Goal: Information Seeking & Learning: Learn about a topic

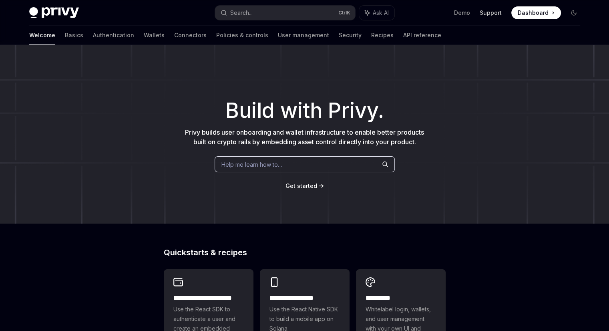
click at [500, 13] on link "Support" at bounding box center [491, 13] width 22 height 8
click at [292, 12] on button "Search... Ctrl K" at bounding box center [285, 13] width 140 height 14
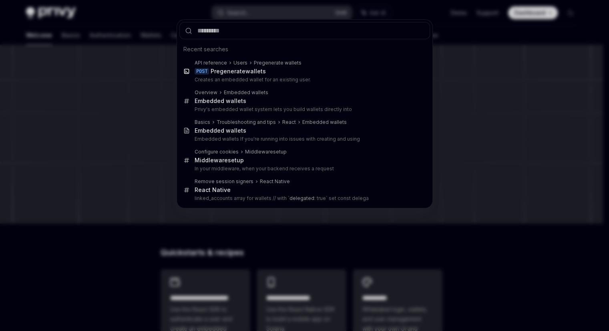
type textarea "*"
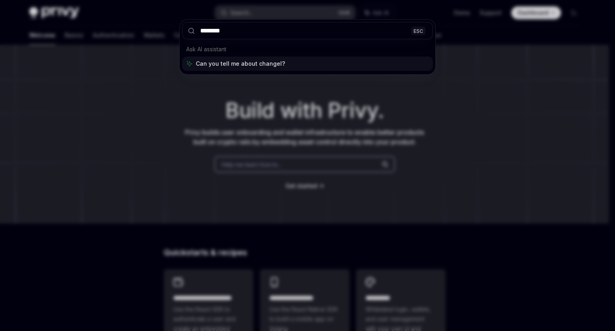
type input "*********"
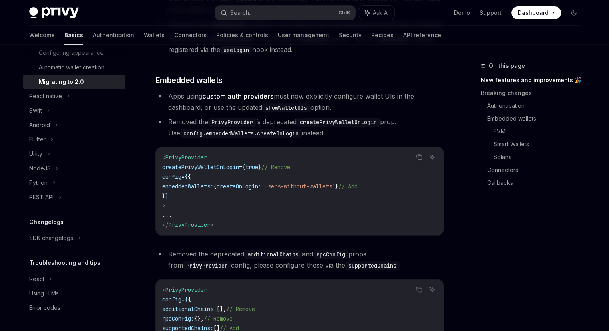
scroll to position [365, 0]
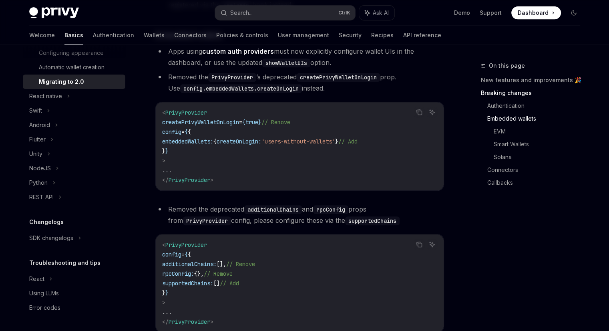
drag, startPoint x: 146, startPoint y: 193, endPoint x: 167, endPoint y: 153, distance: 45.3
drag, startPoint x: 167, startPoint y: 153, endPoint x: 380, endPoint y: 44, distance: 238.6
click at [382, 57] on li "Apps using custom auth providers must now explicitly configure wallet UIs in th…" at bounding box center [299, 57] width 289 height 22
click at [403, 34] on link "API reference" at bounding box center [422, 35] width 38 height 19
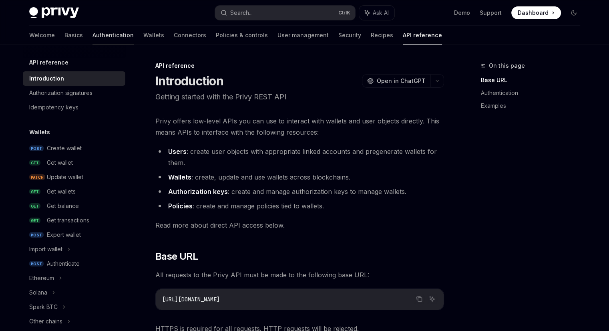
click at [93, 36] on link "Authentication" at bounding box center [113, 35] width 41 height 19
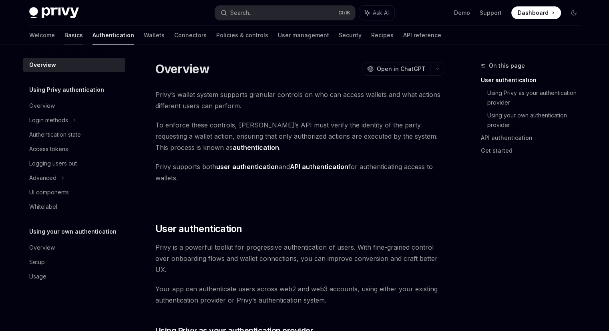
click at [64, 38] on link "Basics" at bounding box center [73, 35] width 18 height 19
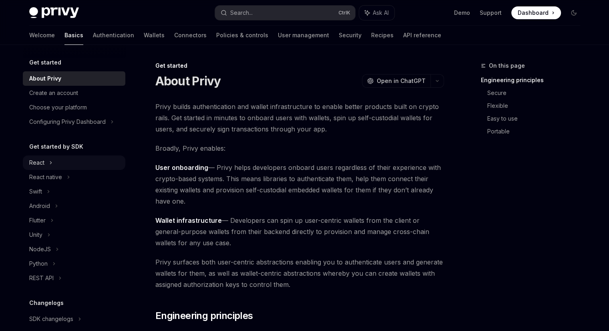
click at [42, 164] on div "React" at bounding box center [36, 163] width 15 height 10
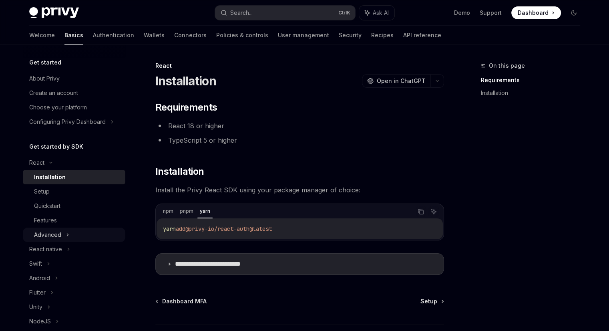
click at [66, 236] on icon at bounding box center [67, 235] width 3 height 10
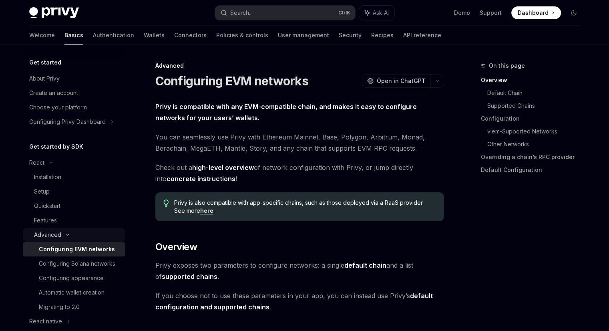
scroll to position [40, 0]
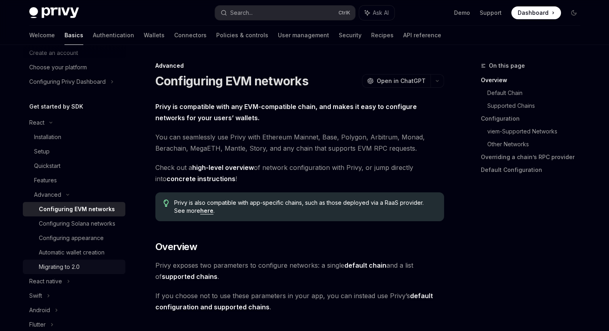
click at [77, 272] on div "Migrating to 2.0" at bounding box center [59, 267] width 41 height 10
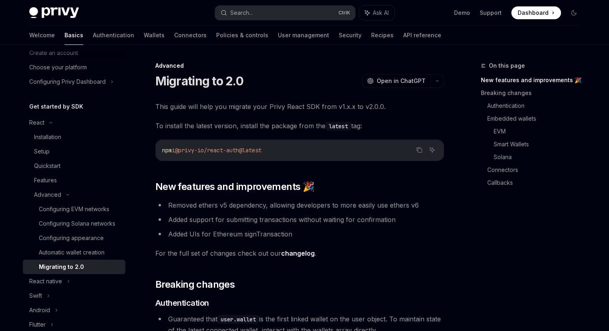
drag, startPoint x: 276, startPoint y: 145, endPoint x: 165, endPoint y: 140, distance: 110.7
click at [163, 143] on div "npm i @privy-io/react-auth@latest" at bounding box center [300, 150] width 288 height 21
click at [292, 253] on link "changelog" at bounding box center [298, 253] width 34 height 8
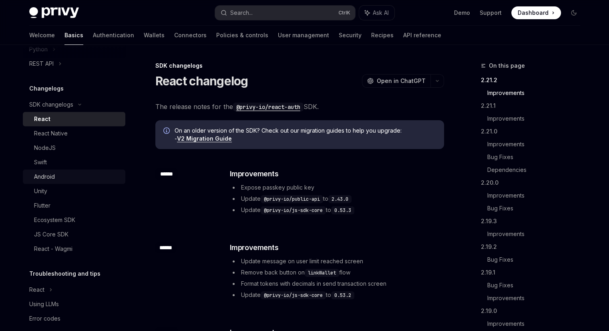
scroll to position [339, 0]
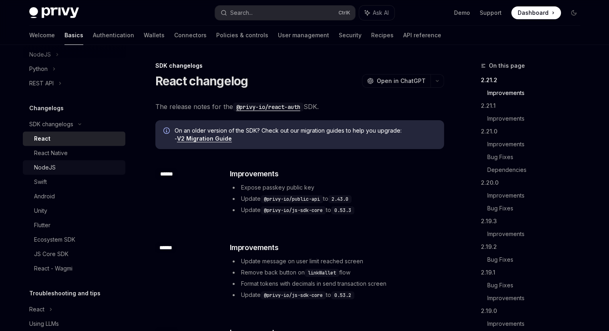
click at [61, 172] on div "NodeJS" at bounding box center [77, 168] width 87 height 10
type textarea "*"
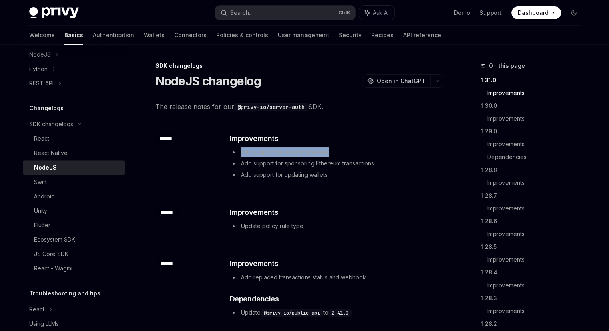
drag, startPoint x: 342, startPoint y: 151, endPoint x: 239, endPoint y: 152, distance: 102.9
click at [239, 152] on li "Add support for importing wallets" at bounding box center [336, 152] width 213 height 10
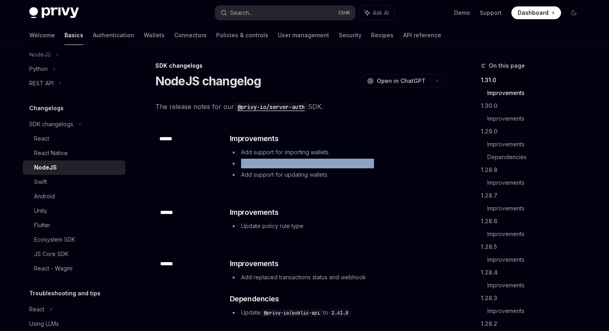
drag, startPoint x: 387, startPoint y: 162, endPoint x: 229, endPoint y: 161, distance: 158.2
click at [229, 161] on div "​ Improvements Add support for importing wallets Add support for sponsoring Eth…" at bounding box center [336, 157] width 215 height 48
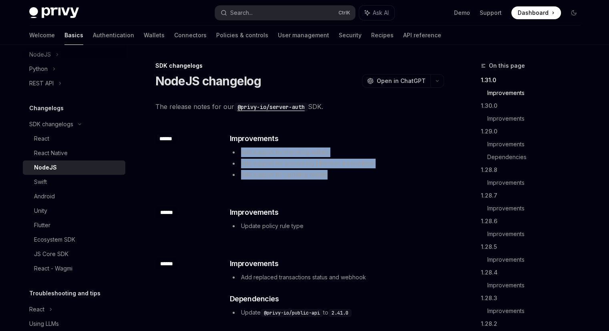
drag, startPoint x: 339, startPoint y: 175, endPoint x: 239, endPoint y: 149, distance: 103.0
click at [239, 149] on ul "Add support for importing wallets Add support for sponsoring Ethereum transacti…" at bounding box center [336, 163] width 213 height 32
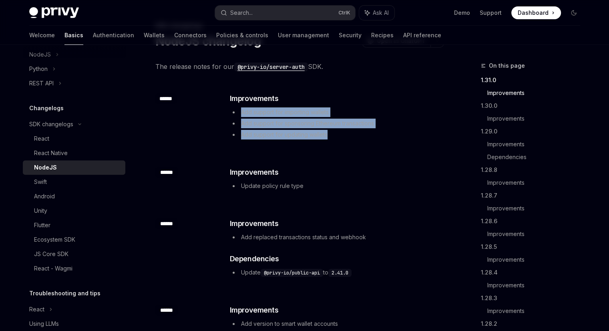
scroll to position [80, 0]
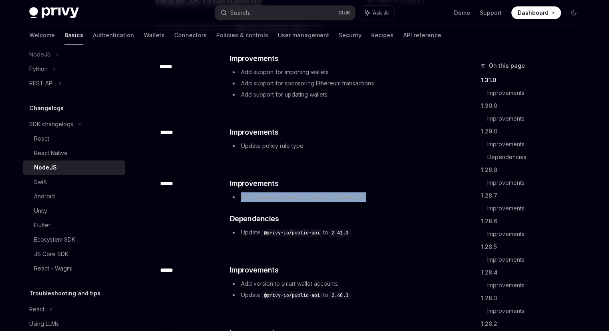
drag, startPoint x: 381, startPoint y: 196, endPoint x: 234, endPoint y: 195, distance: 147.4
click at [234, 195] on li "Add replaced transactions status and webhook" at bounding box center [336, 197] width 213 height 10
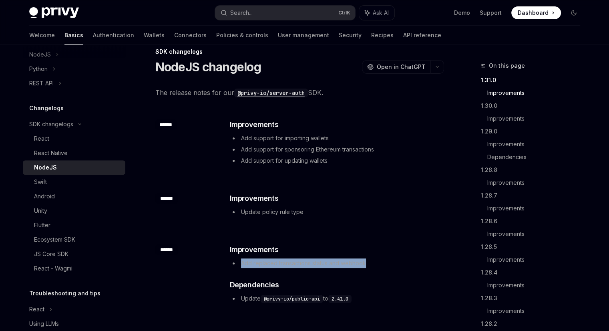
scroll to position [0, 0]
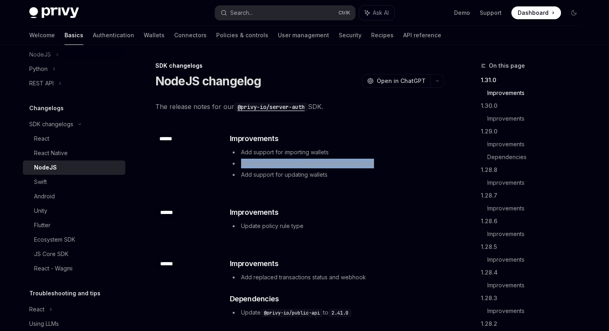
drag, startPoint x: 395, startPoint y: 161, endPoint x: 240, endPoint y: 161, distance: 155.0
click at [240, 161] on li "Add support for sponsoring Ethereum transactions" at bounding box center [336, 164] width 213 height 10
click at [336, 175] on li "Add support for updating wallets" at bounding box center [336, 175] width 213 height 10
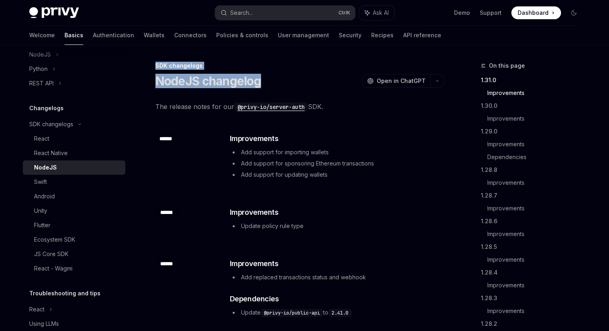
drag, startPoint x: 277, startPoint y: 81, endPoint x: 143, endPoint y: 64, distance: 134.4
click at [299, 80] on div "NodeJS changelog OpenAI Open in ChatGPT" at bounding box center [299, 81] width 289 height 14
